Goal: Information Seeking & Learning: Learn about a topic

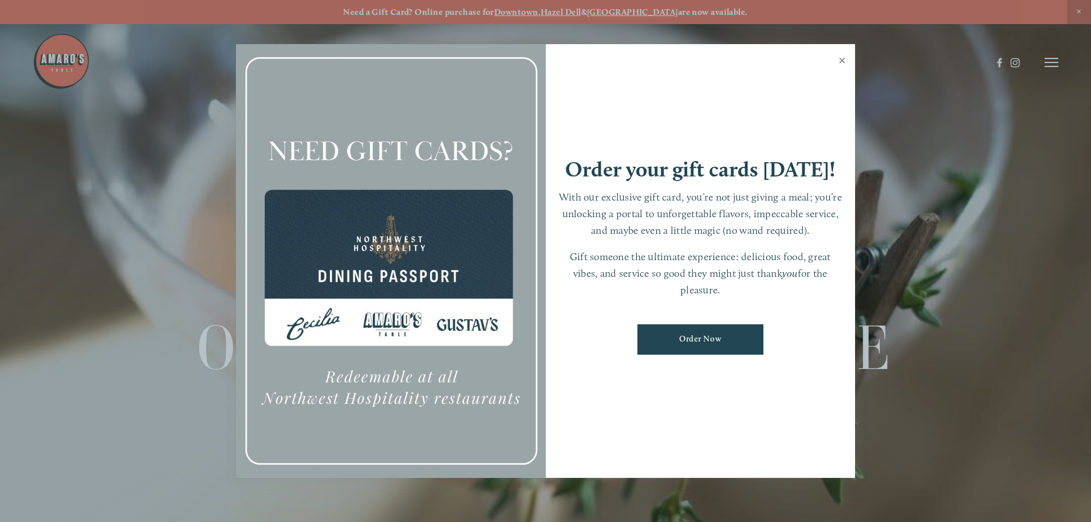
click at [843, 60] on link "Close" at bounding box center [842, 62] width 22 height 32
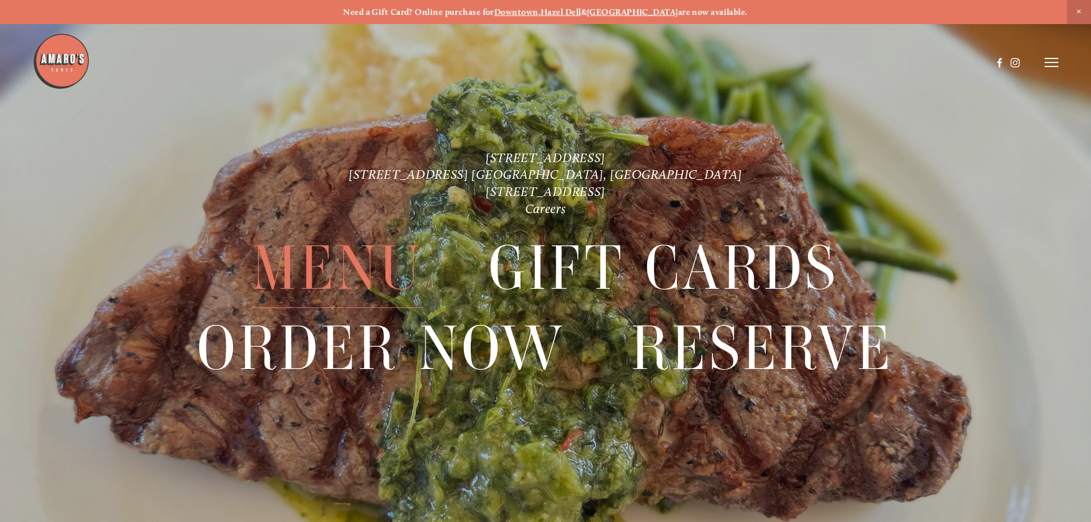
click at [313, 261] on span "Menu" at bounding box center [337, 268] width 171 height 79
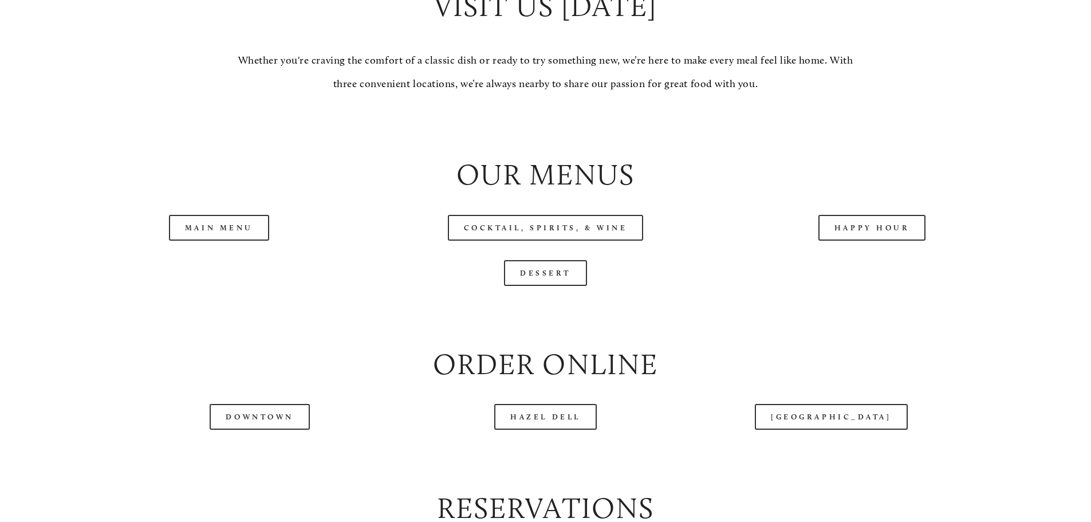
scroll to position [1203, 0]
click at [234, 240] on link "Main Menu" at bounding box center [219, 227] width 100 height 26
